Goal: Task Accomplishment & Management: Manage account settings

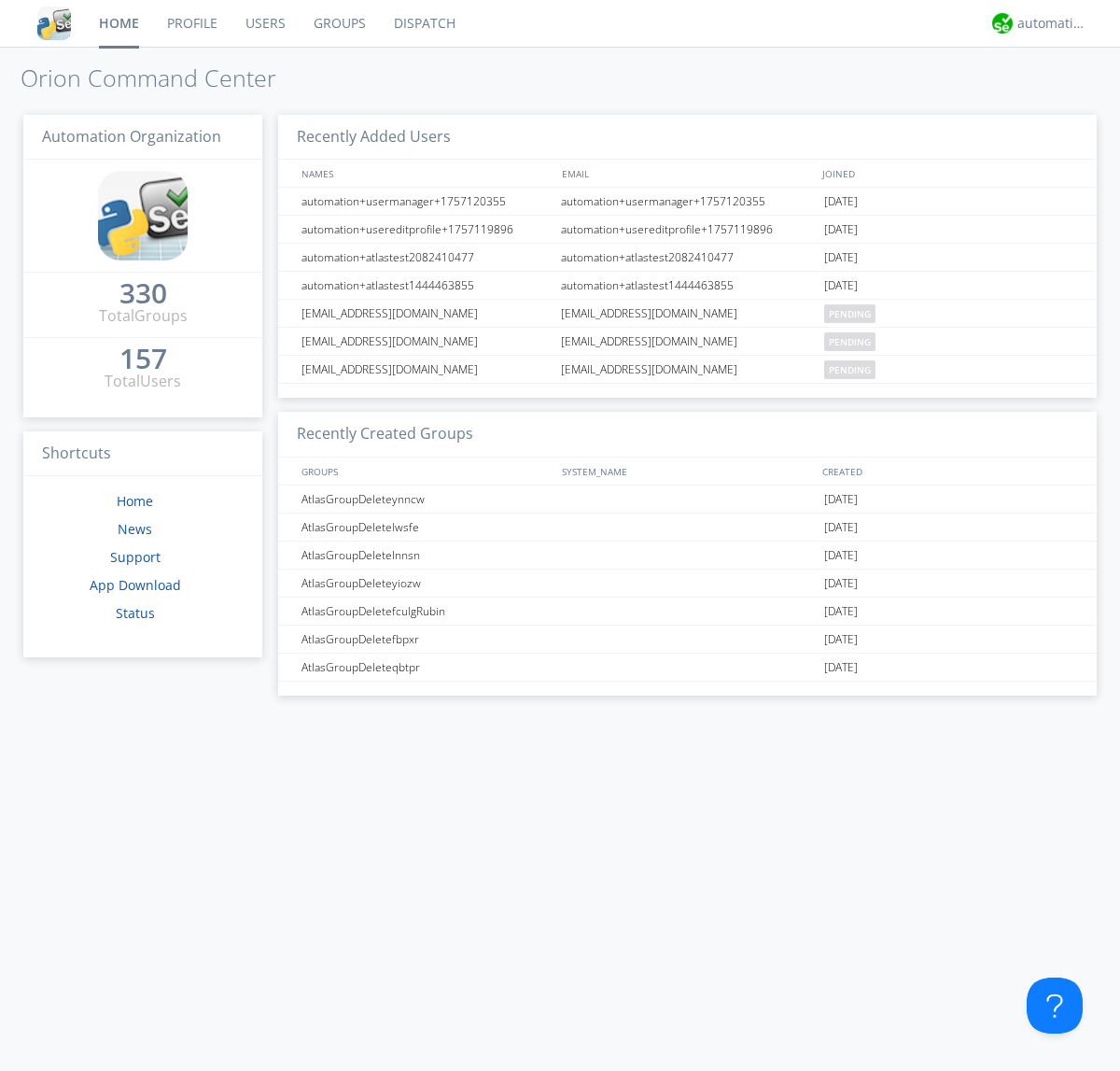
click at [338, 23] on link "Groups" at bounding box center [340, 23] width 80 height 46
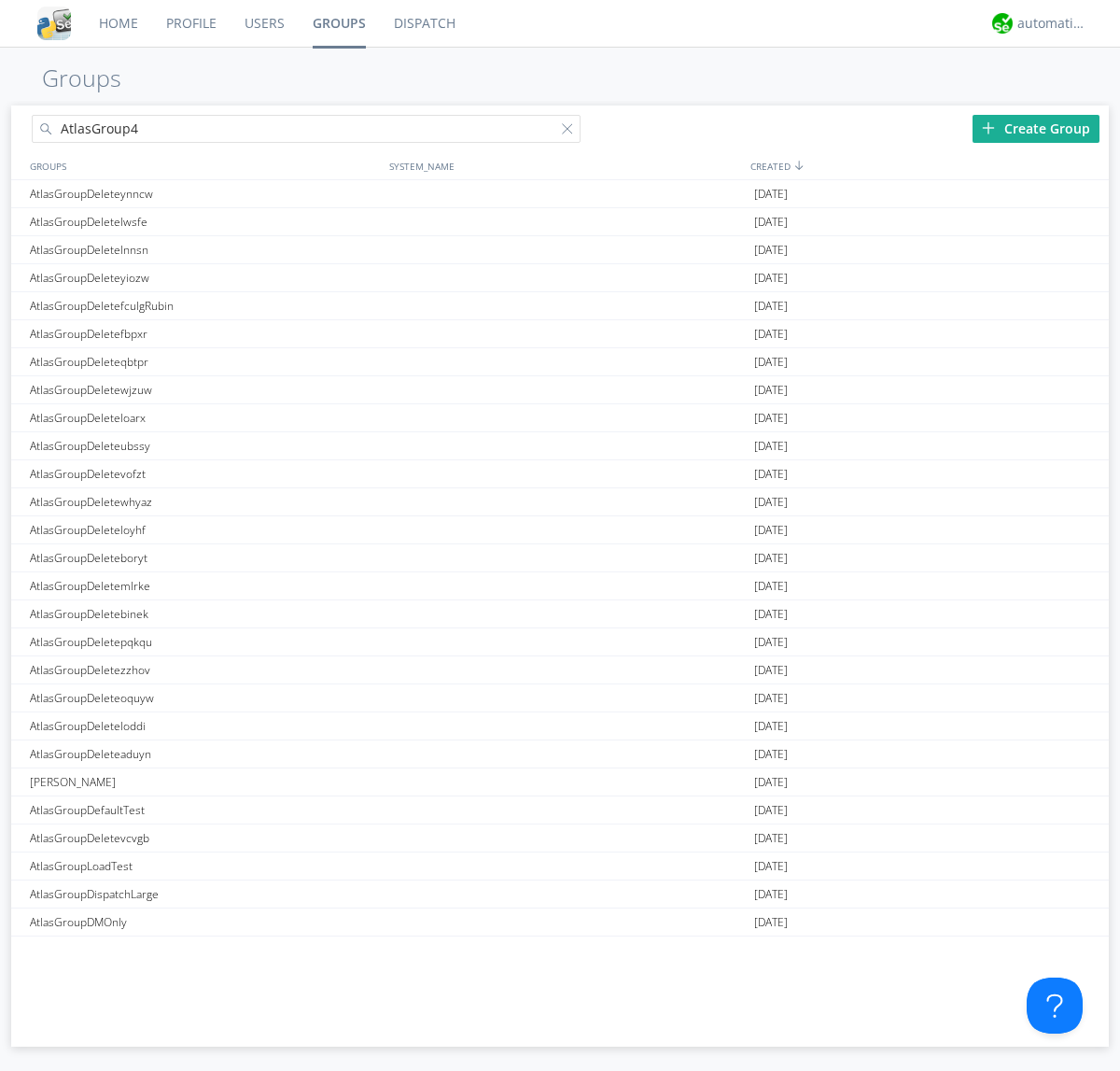
type input "AtlasGroup4"
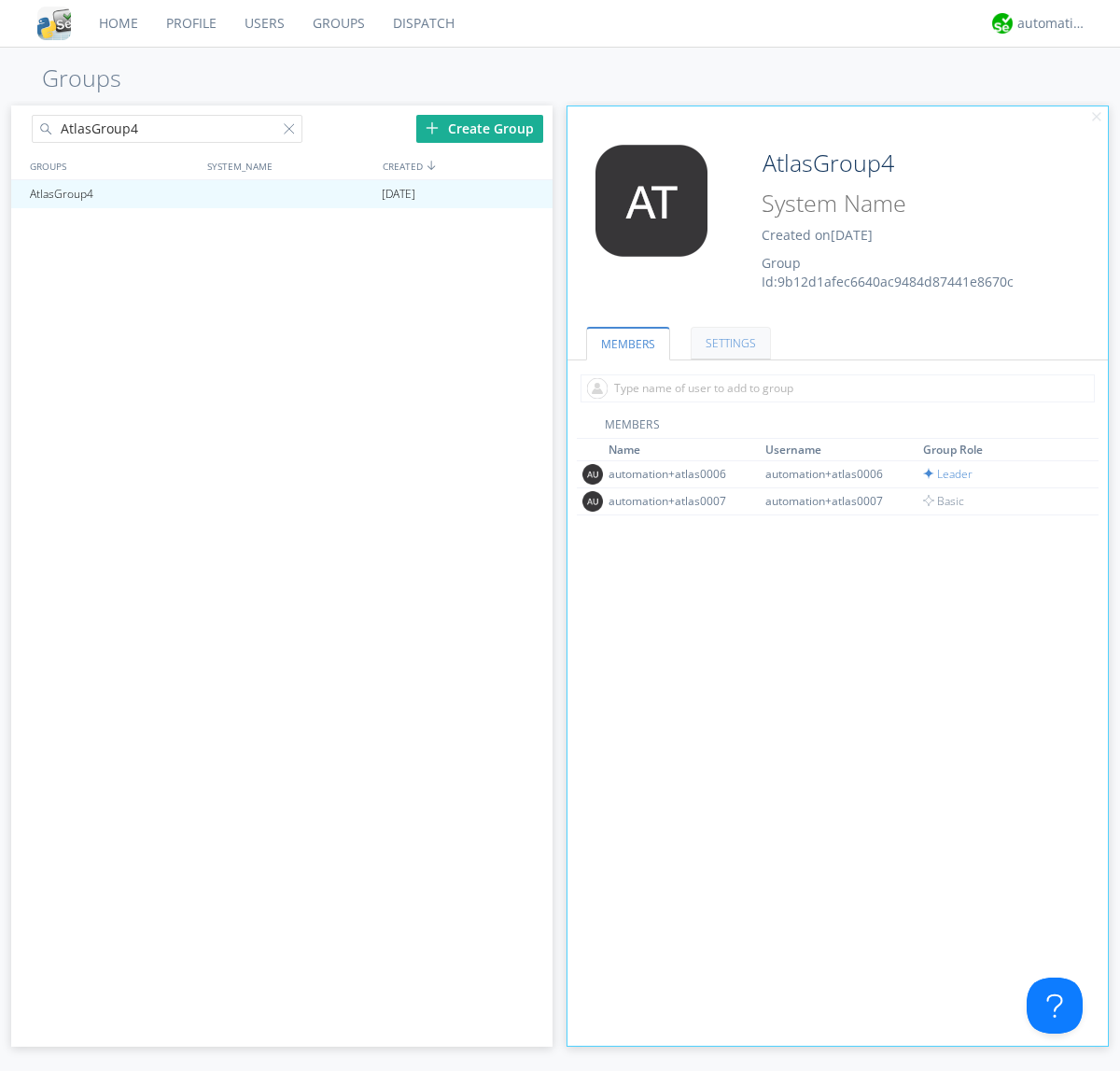
click at [728, 343] on link "SETTINGS" at bounding box center [731, 344] width 80 height 33
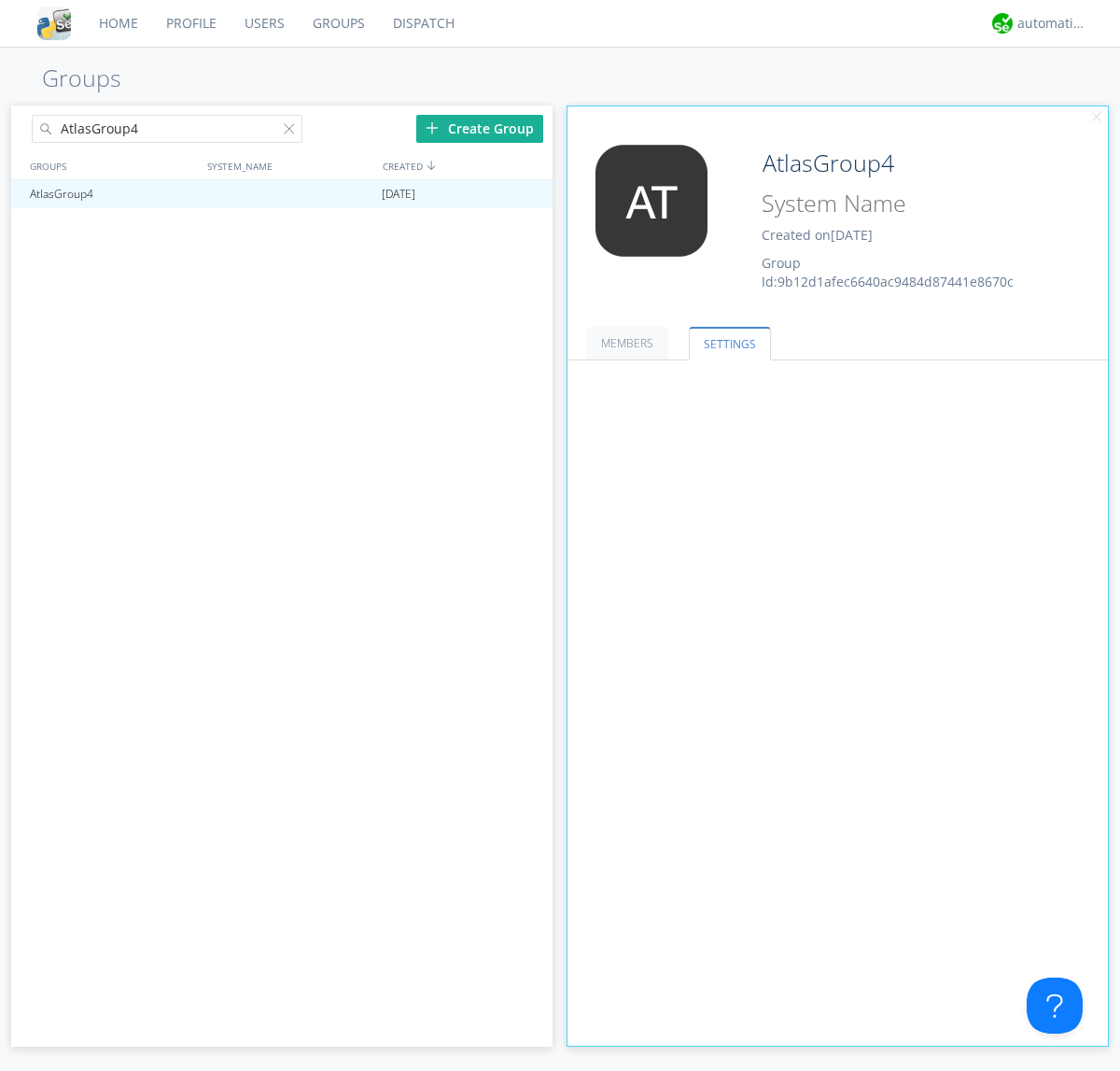
click at [0, 0] on button "Everyone" at bounding box center [0, 0] width 0 height 0
click at [0, 0] on link "Leaders only" at bounding box center [0, 0] width 0 height 0
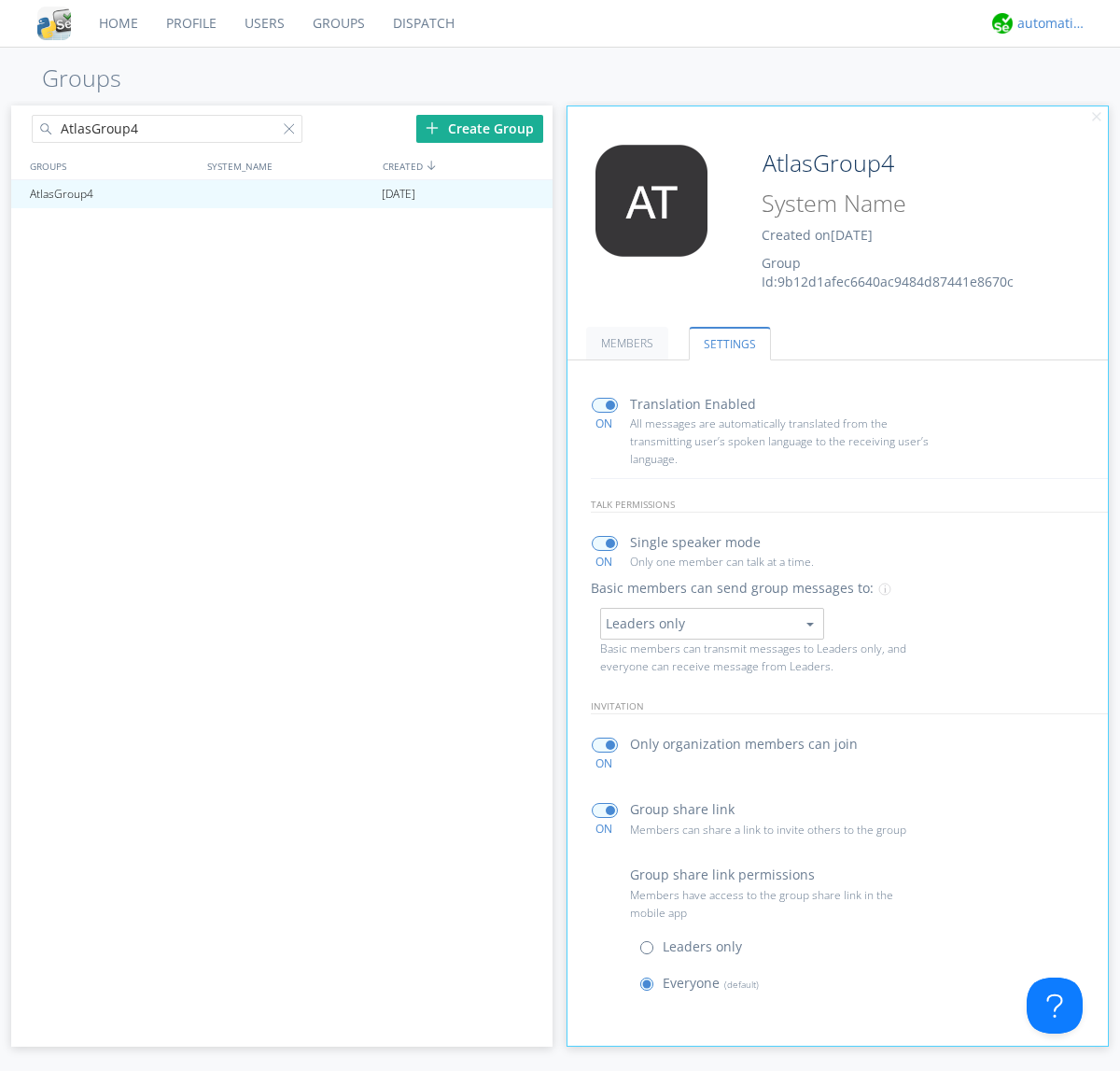
click at [1047, 23] on div "automation+atlas" at bounding box center [1052, 22] width 70 height 18
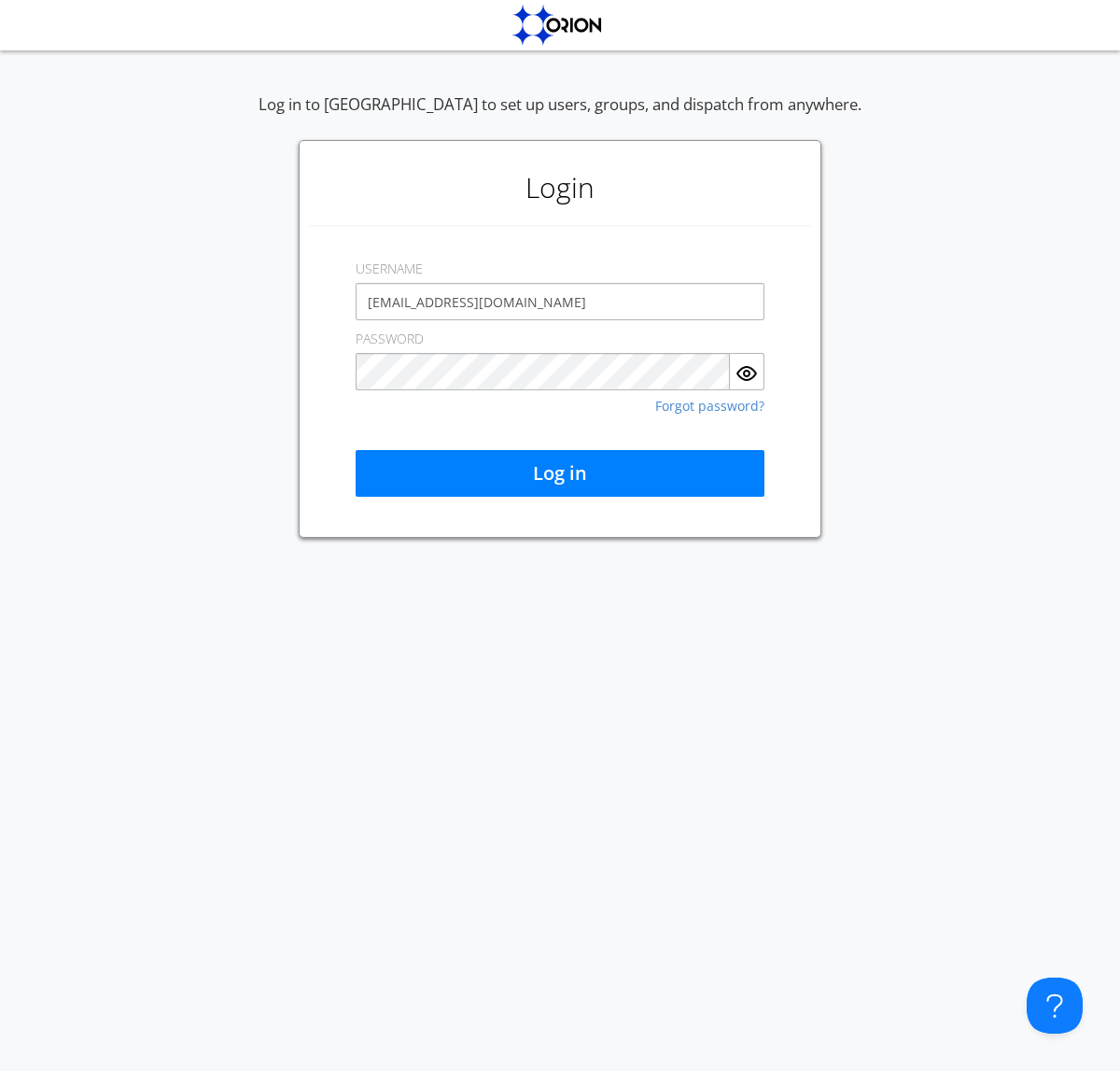
type input "[EMAIL_ADDRESS][DOMAIN_NAME]"
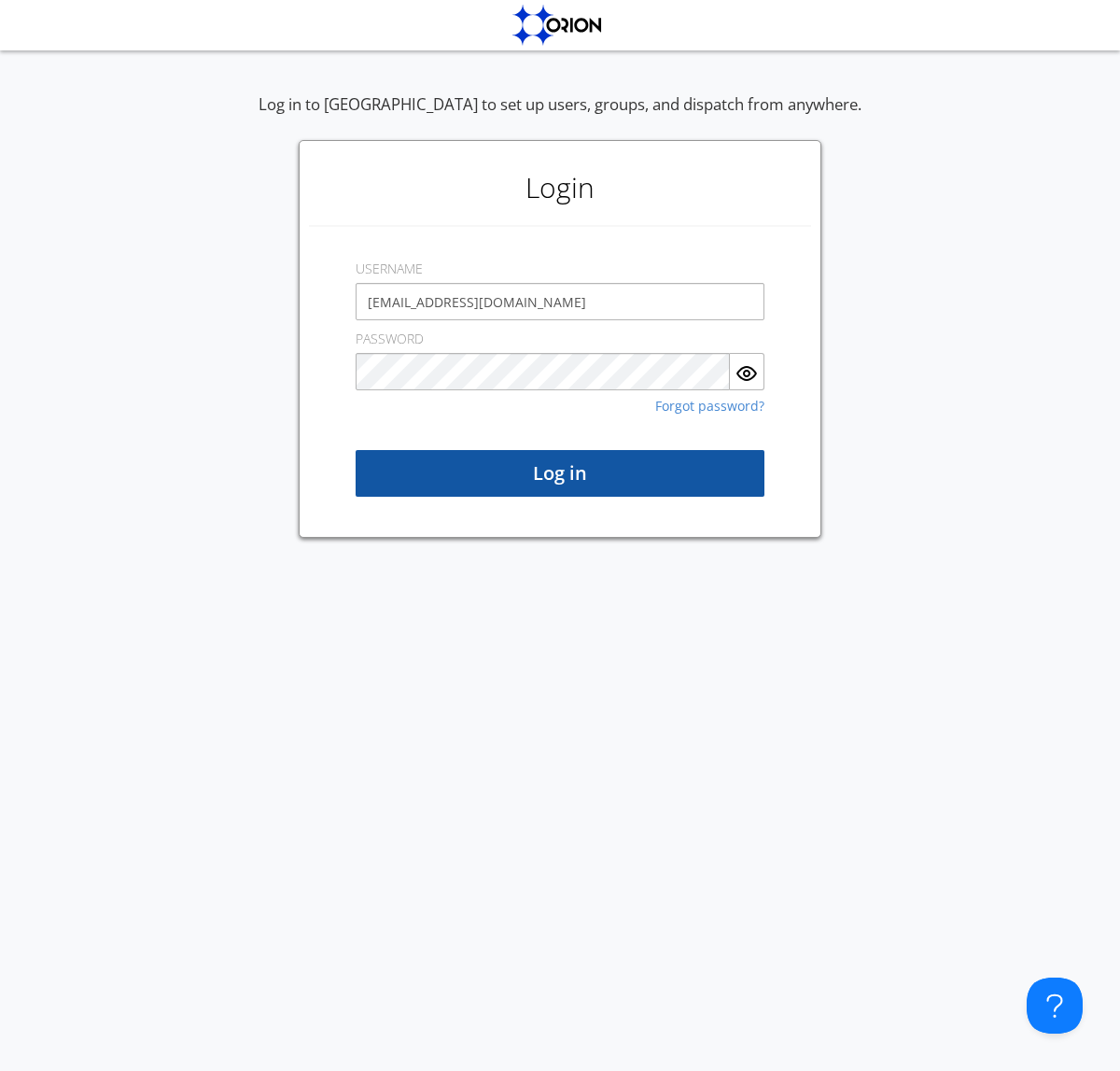
click at [560, 474] on button "Log in" at bounding box center [560, 474] width 409 height 46
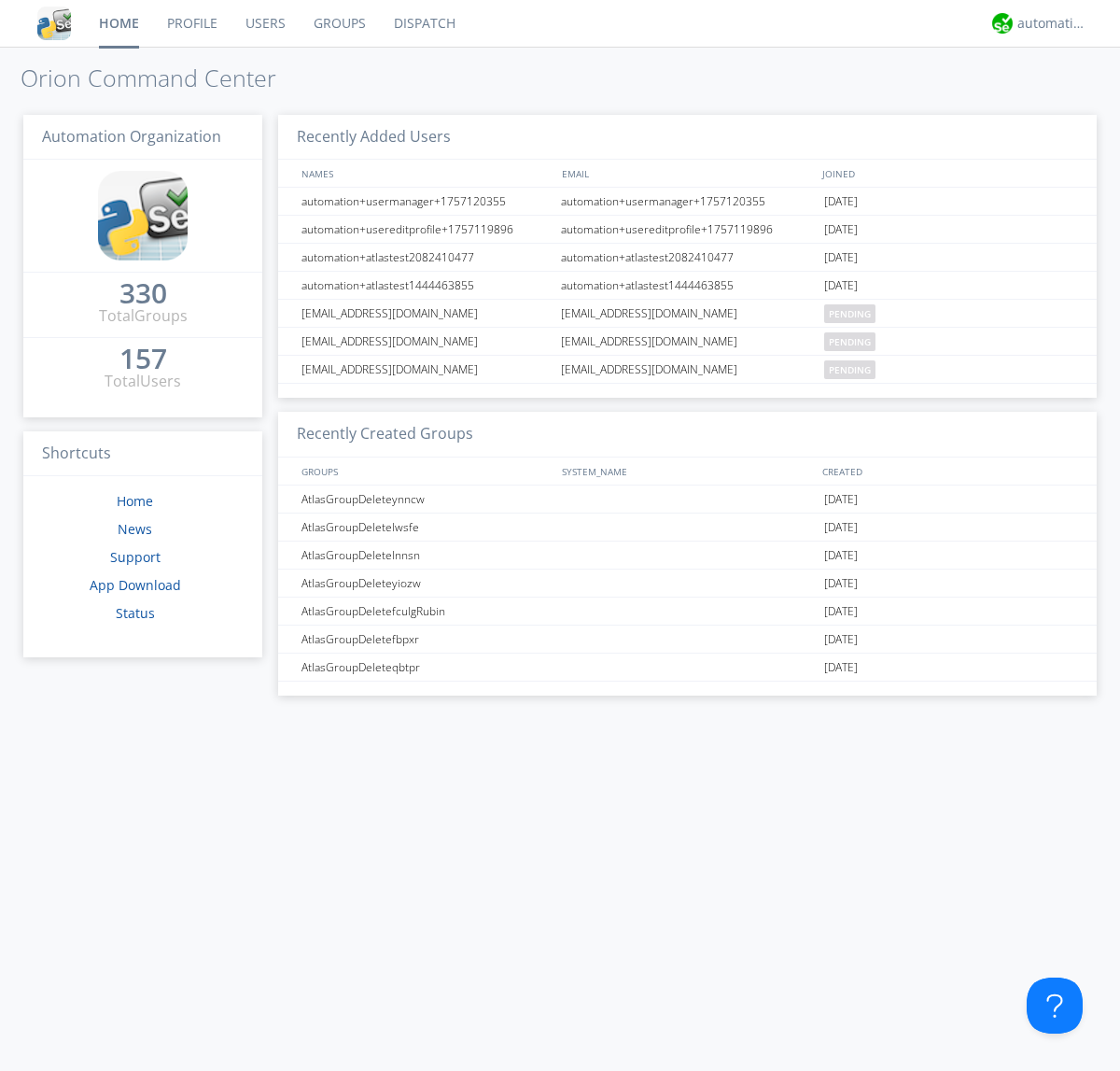
click at [338, 23] on link "Groups" at bounding box center [340, 23] width 80 height 46
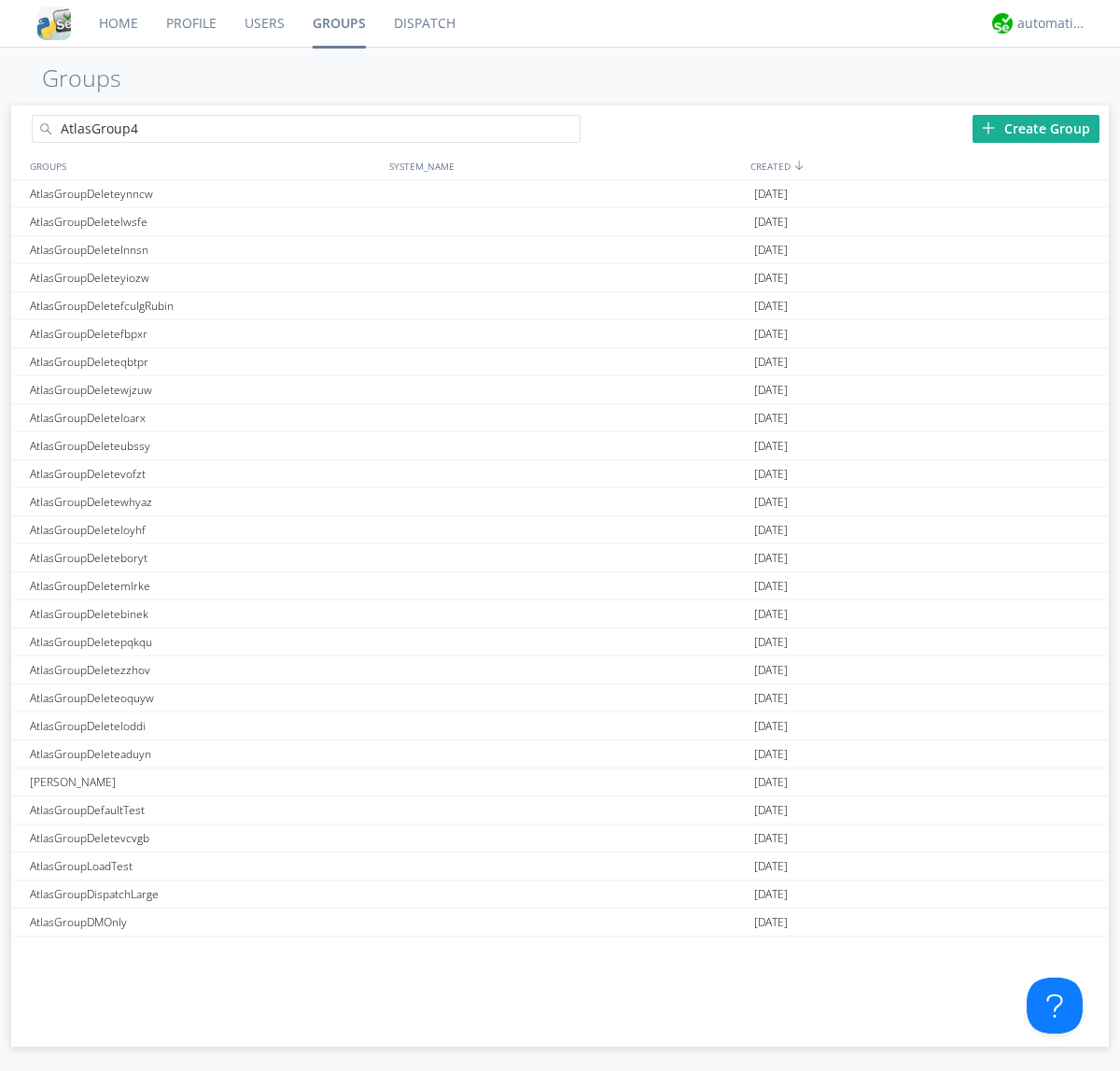
type input "AtlasGroup4"
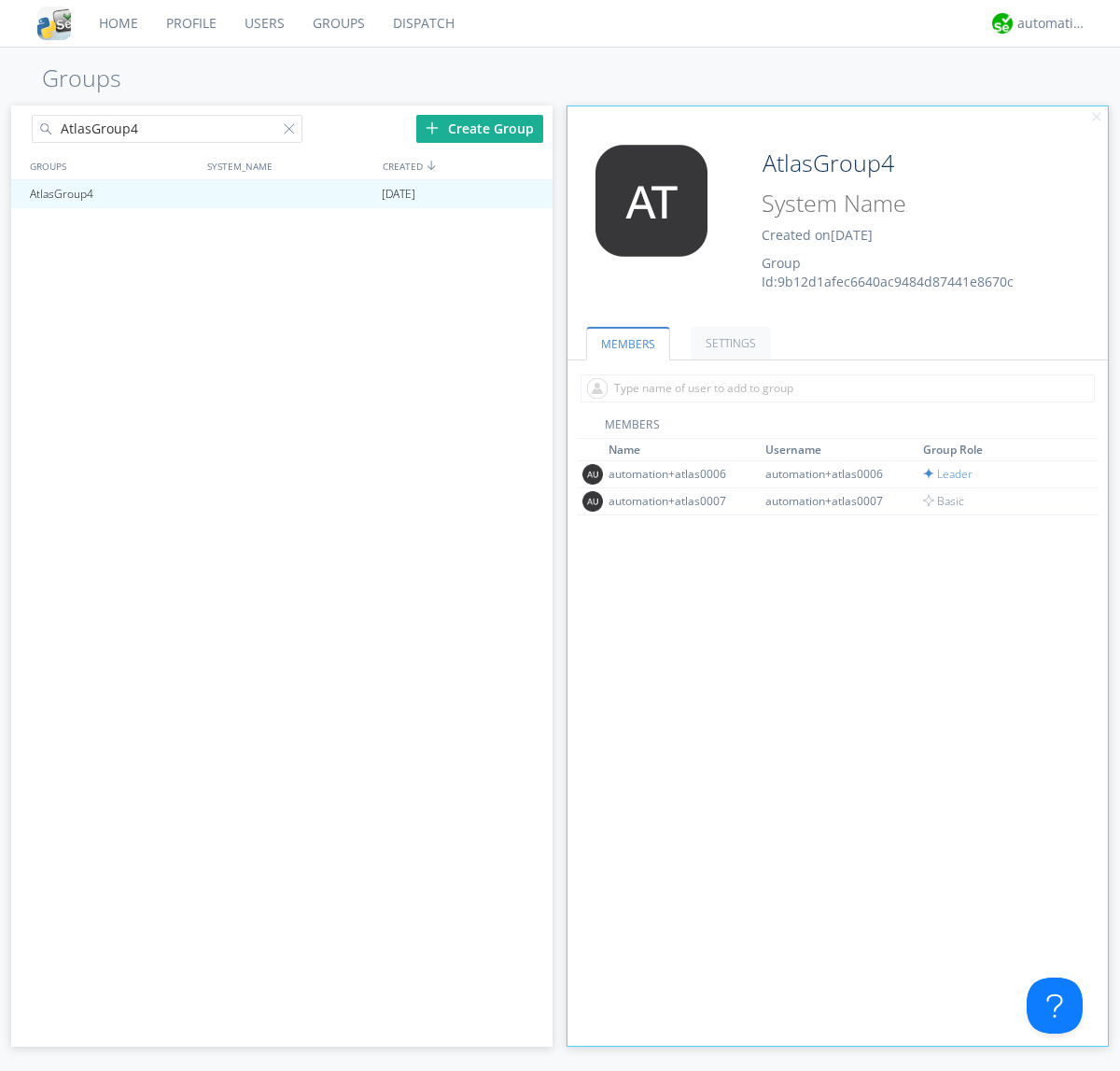
click at [728, 343] on link "SETTINGS" at bounding box center [731, 344] width 80 height 33
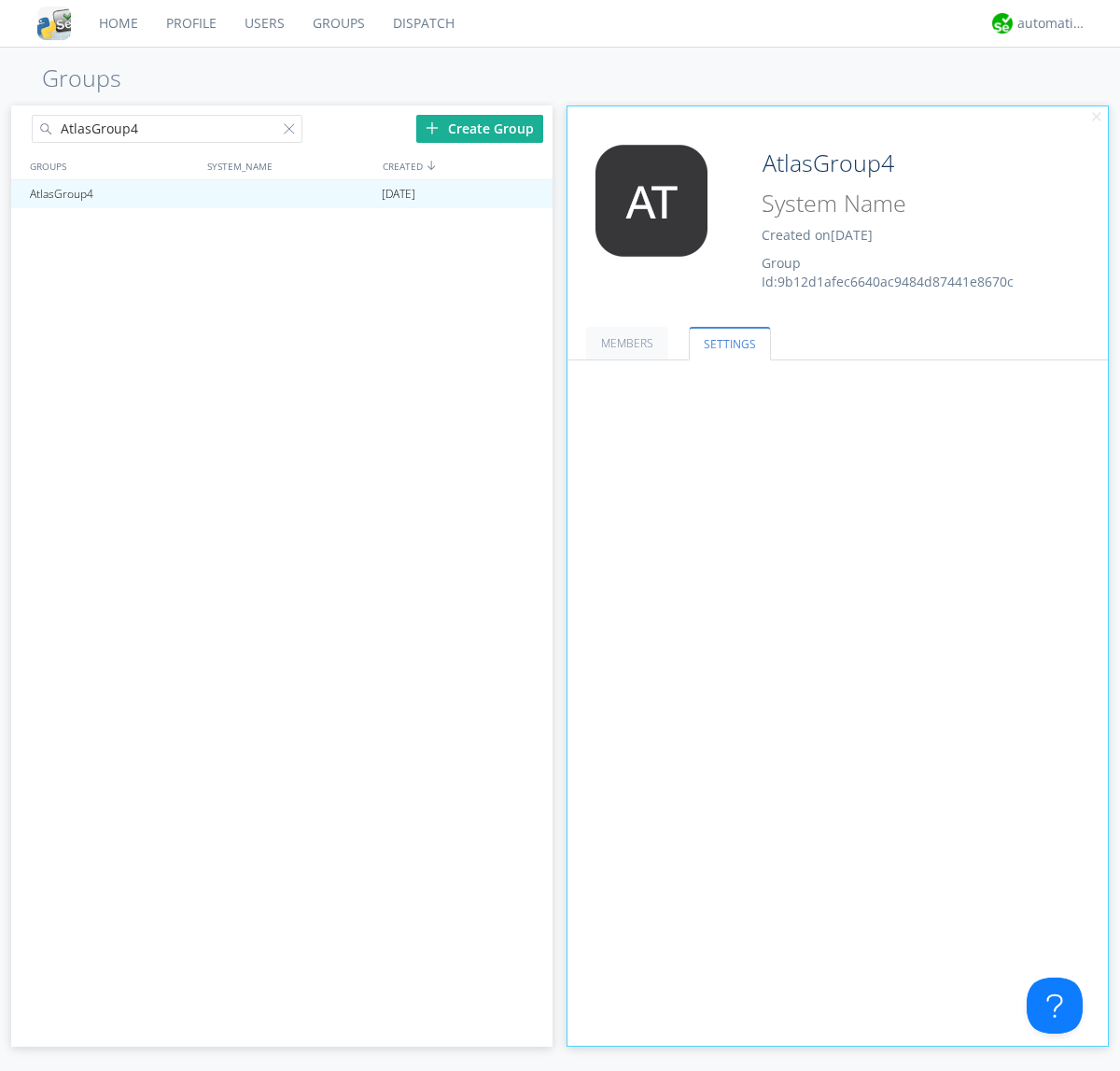
click at [0, 0] on button "Leaders only" at bounding box center [0, 0] width 0 height 0
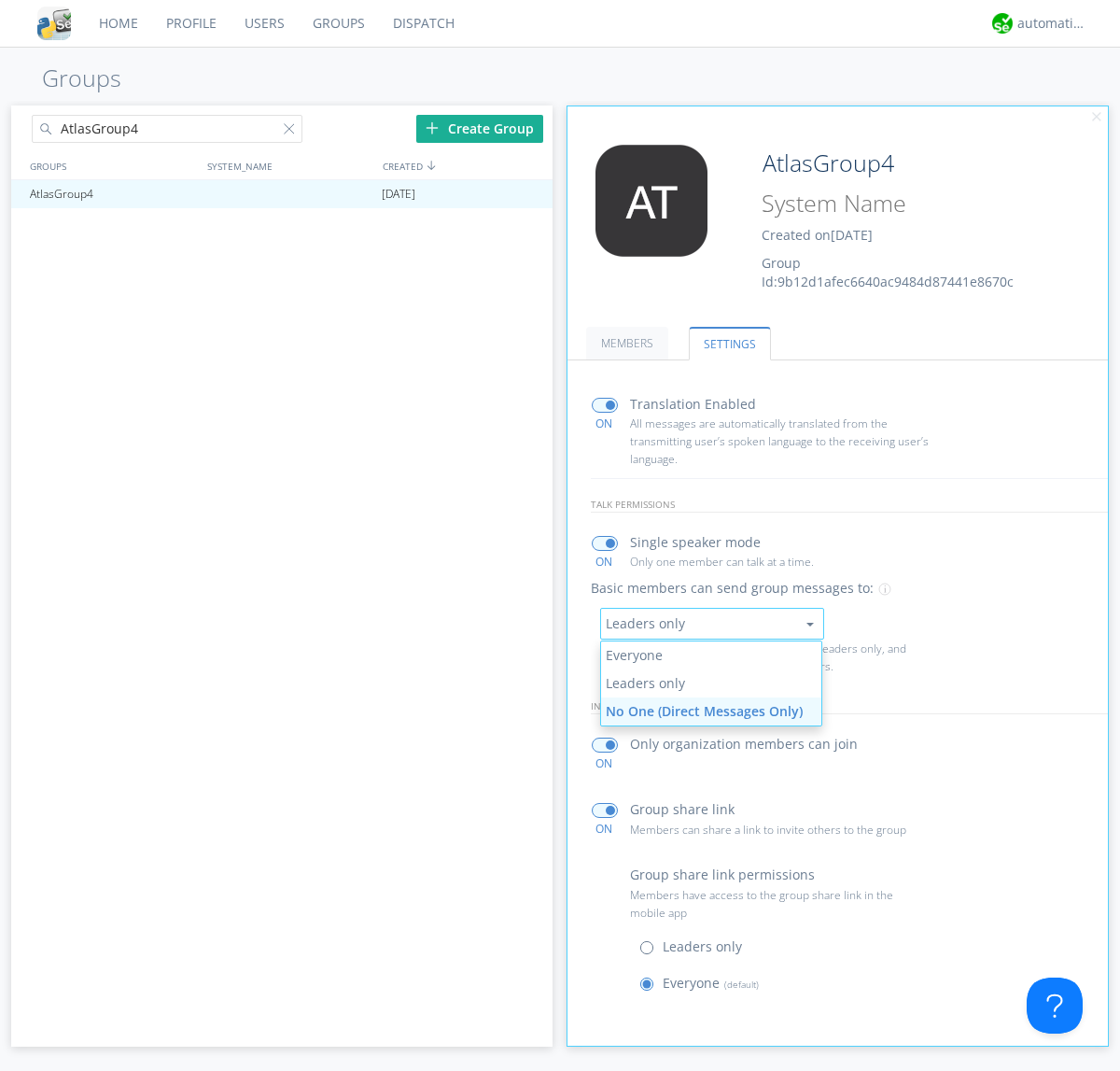
click at [711, 711] on link "No One (Direct Messages Only)" at bounding box center [711, 712] width 222 height 28
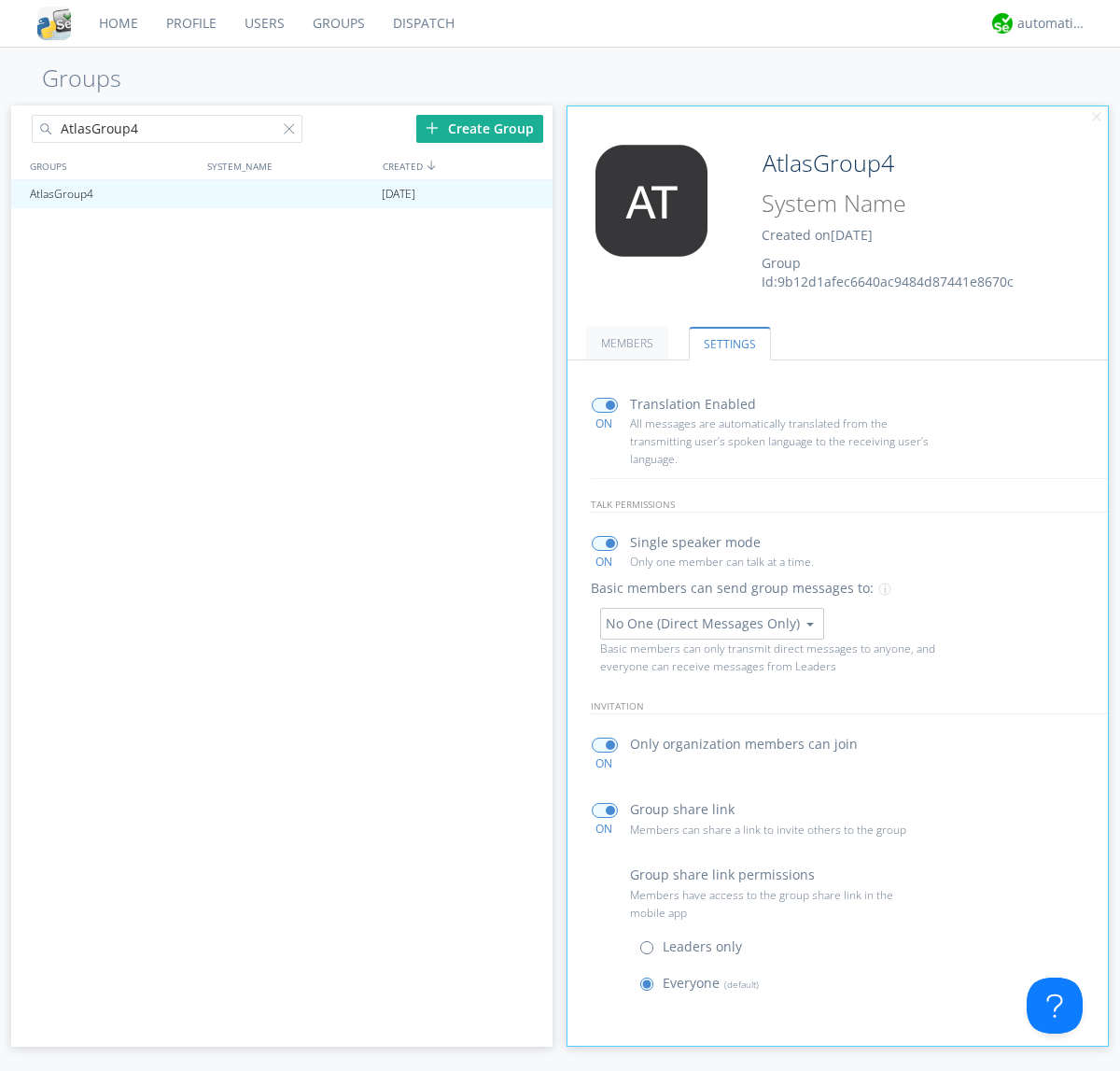
click at [711, 623] on button "No One (Direct Messages Only)" at bounding box center [711, 624] width 224 height 32
click at [0, 0] on link "Everyone" at bounding box center [0, 0] width 0 height 0
click at [1047, 23] on div "automation+atlas" at bounding box center [1052, 22] width 70 height 18
